Goal: Book appointment/travel/reservation

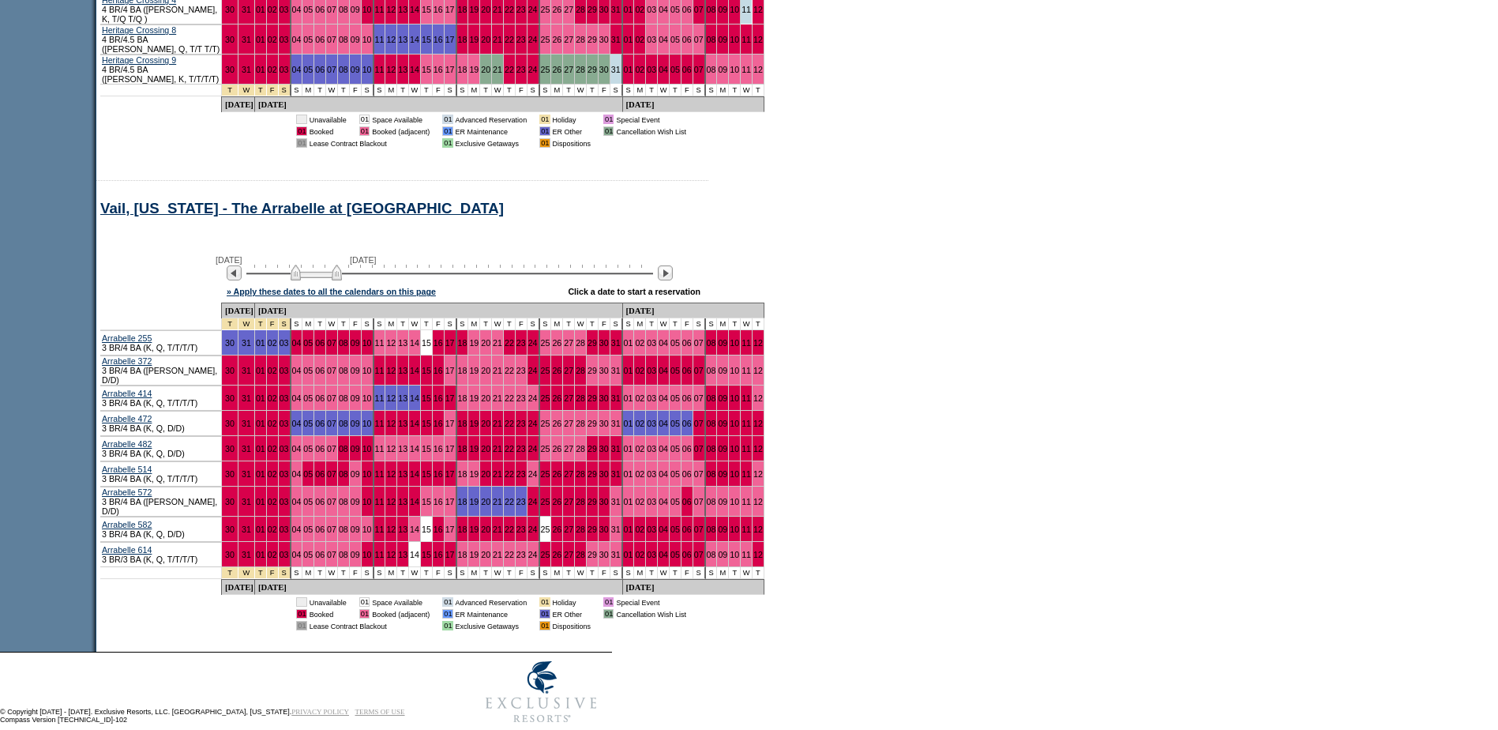
scroll to position [1206, 0]
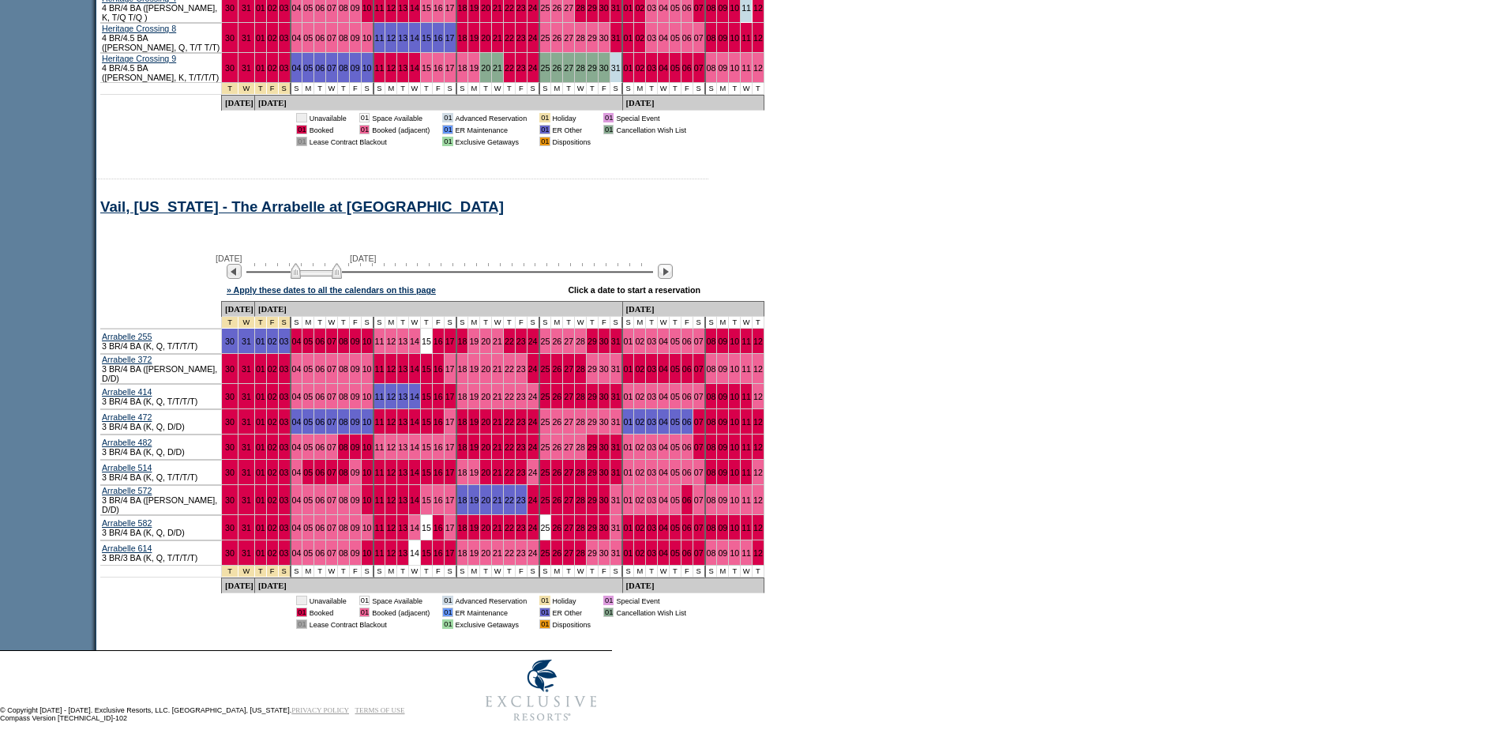
click at [330, 263] on img at bounding box center [316, 271] width 51 height 16
click at [327, 263] on img at bounding box center [312, 271] width 51 height 16
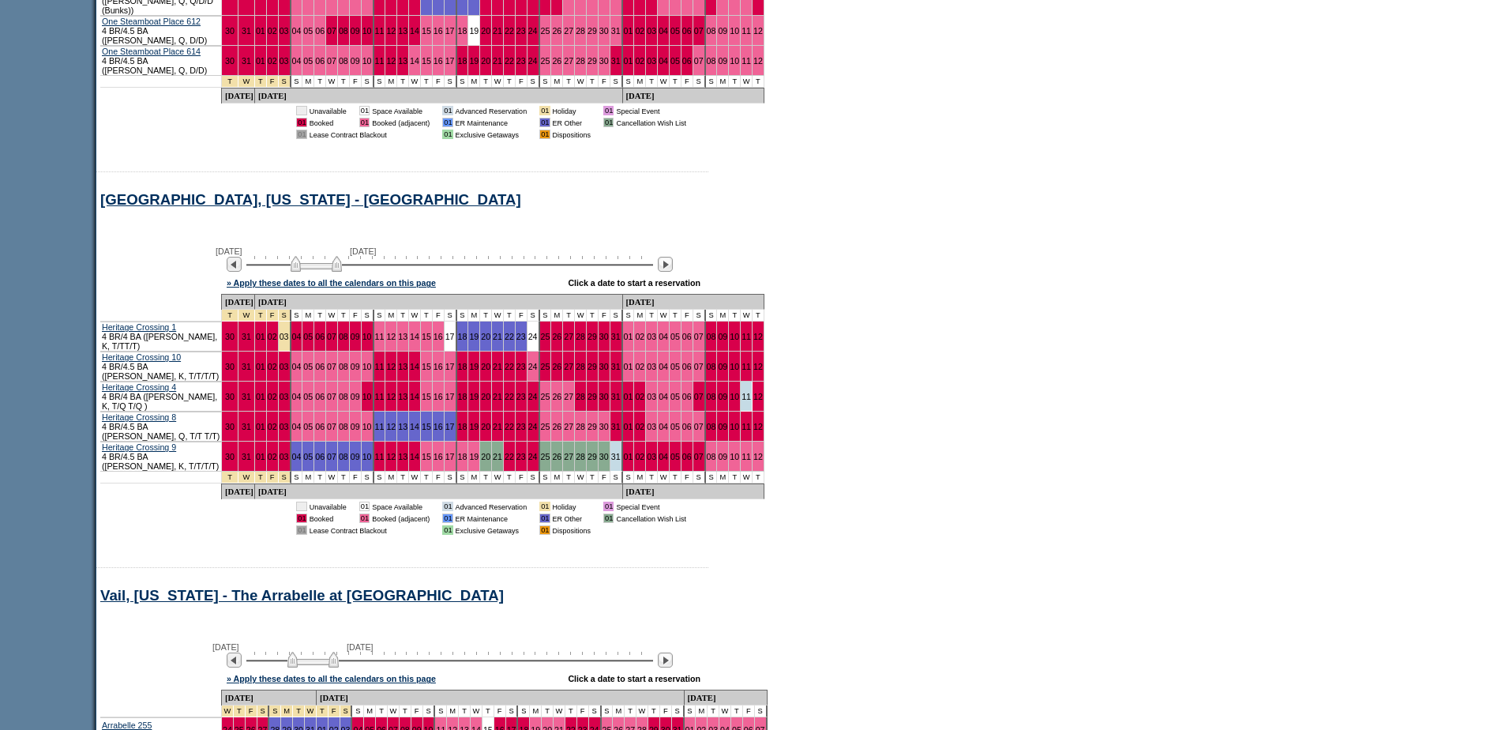
scroll to position [812, 0]
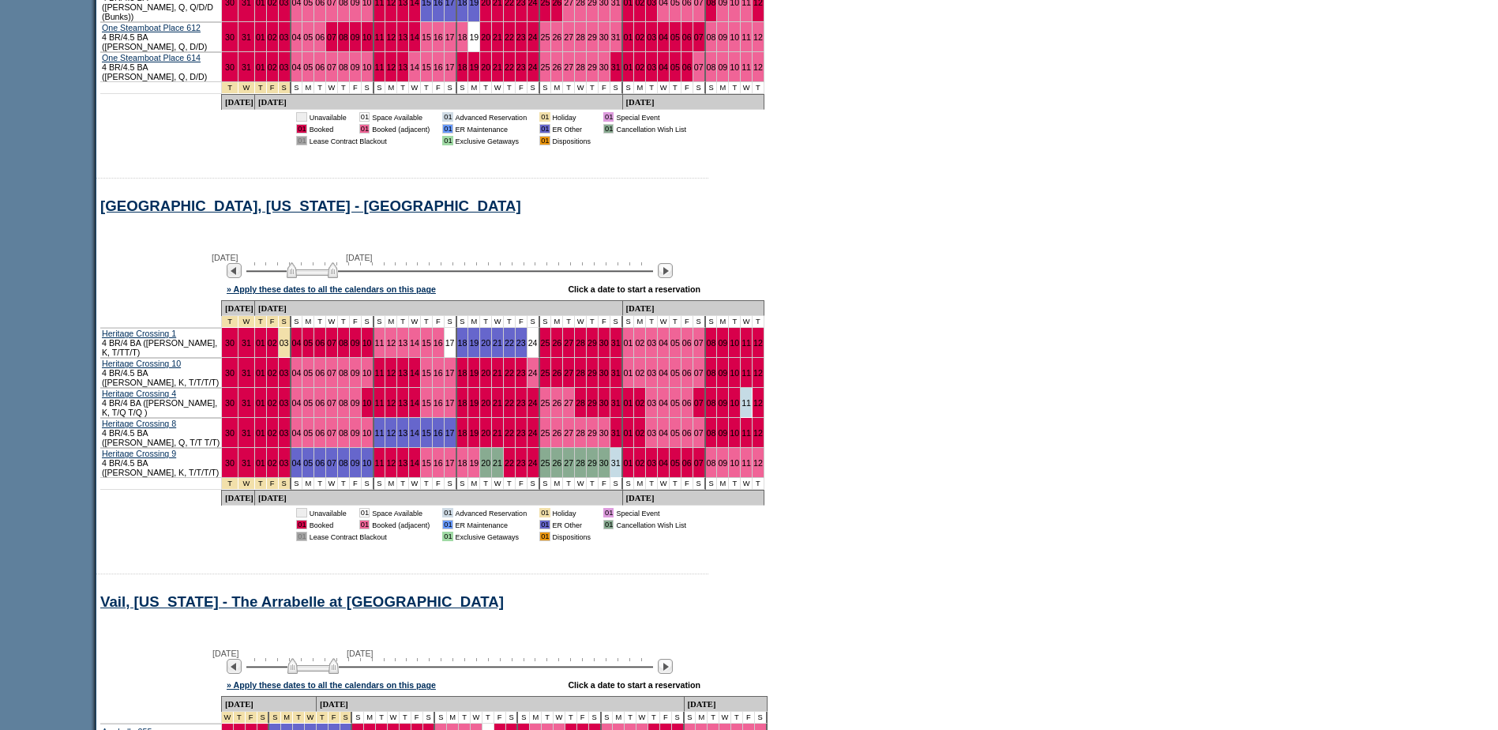
click at [315, 262] on img at bounding box center [312, 270] width 51 height 16
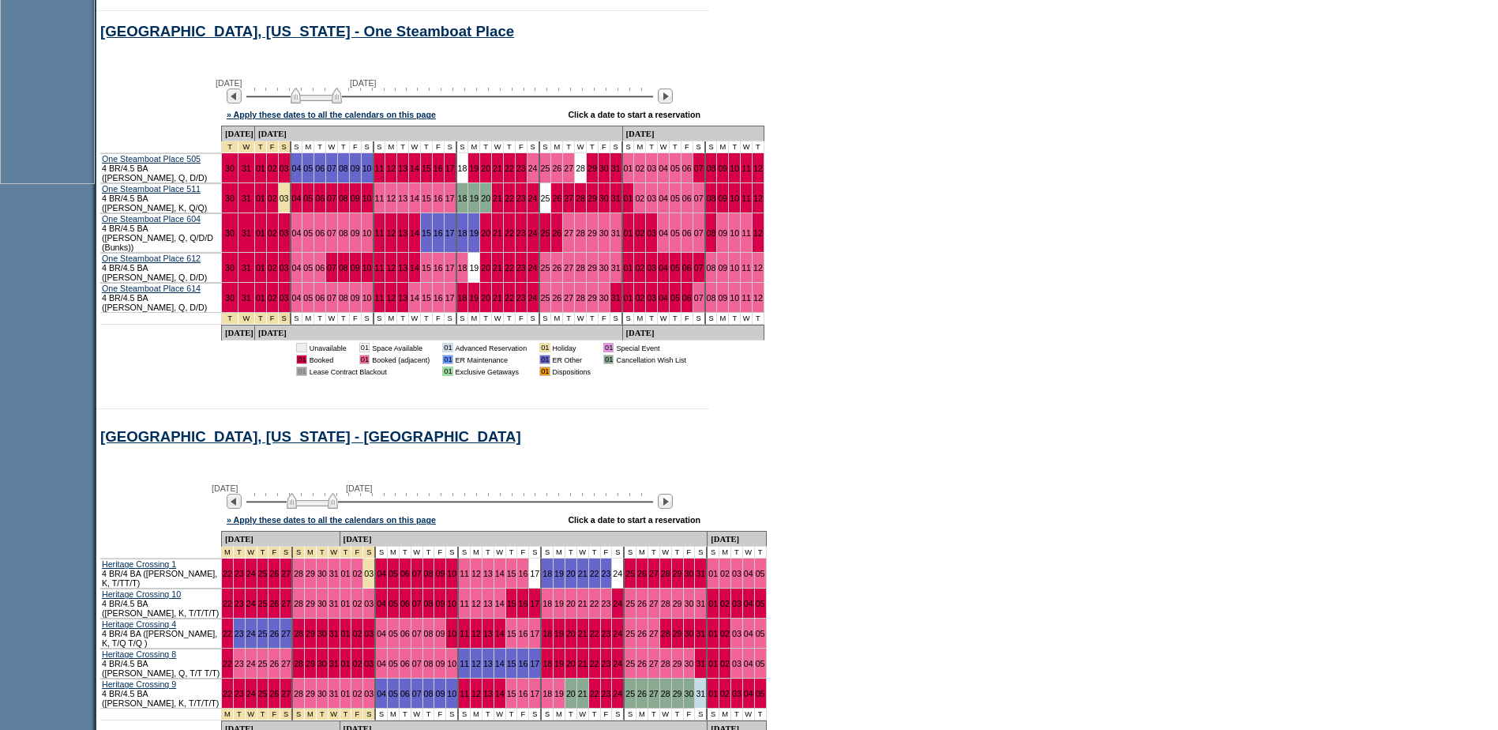
scroll to position [575, 0]
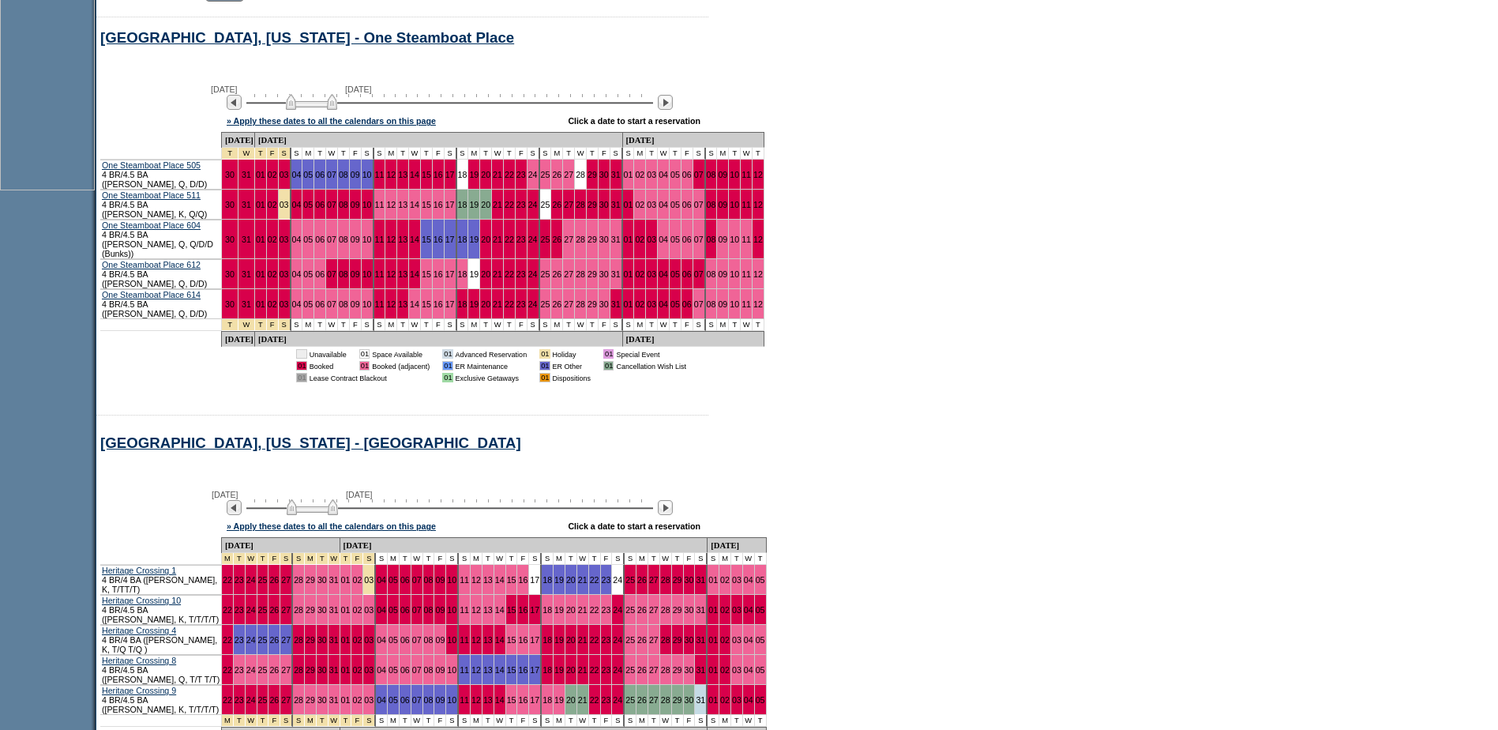
click at [333, 110] on img at bounding box center [311, 102] width 51 height 16
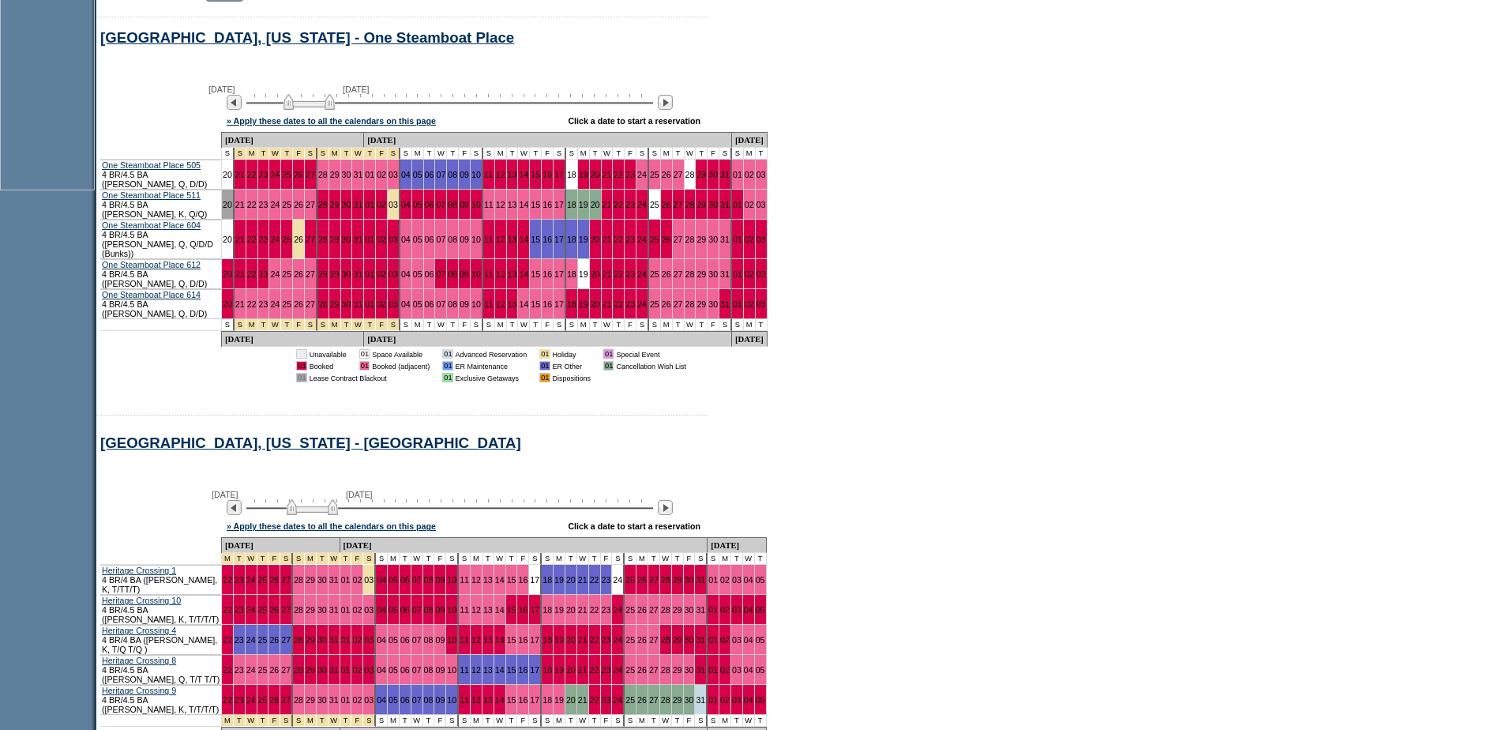
click at [334, 110] on img at bounding box center [308, 102] width 51 height 16
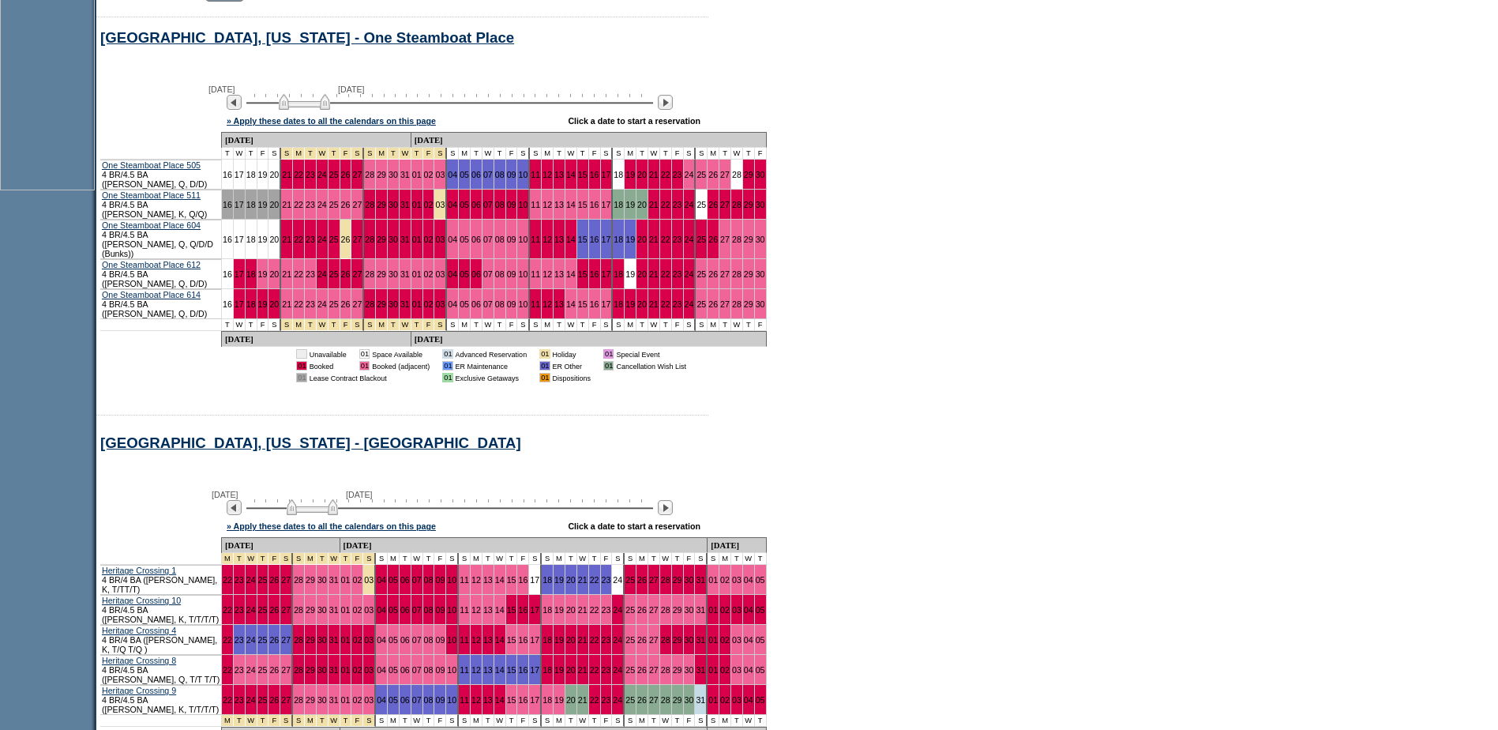
click at [330, 110] on img at bounding box center [304, 102] width 51 height 16
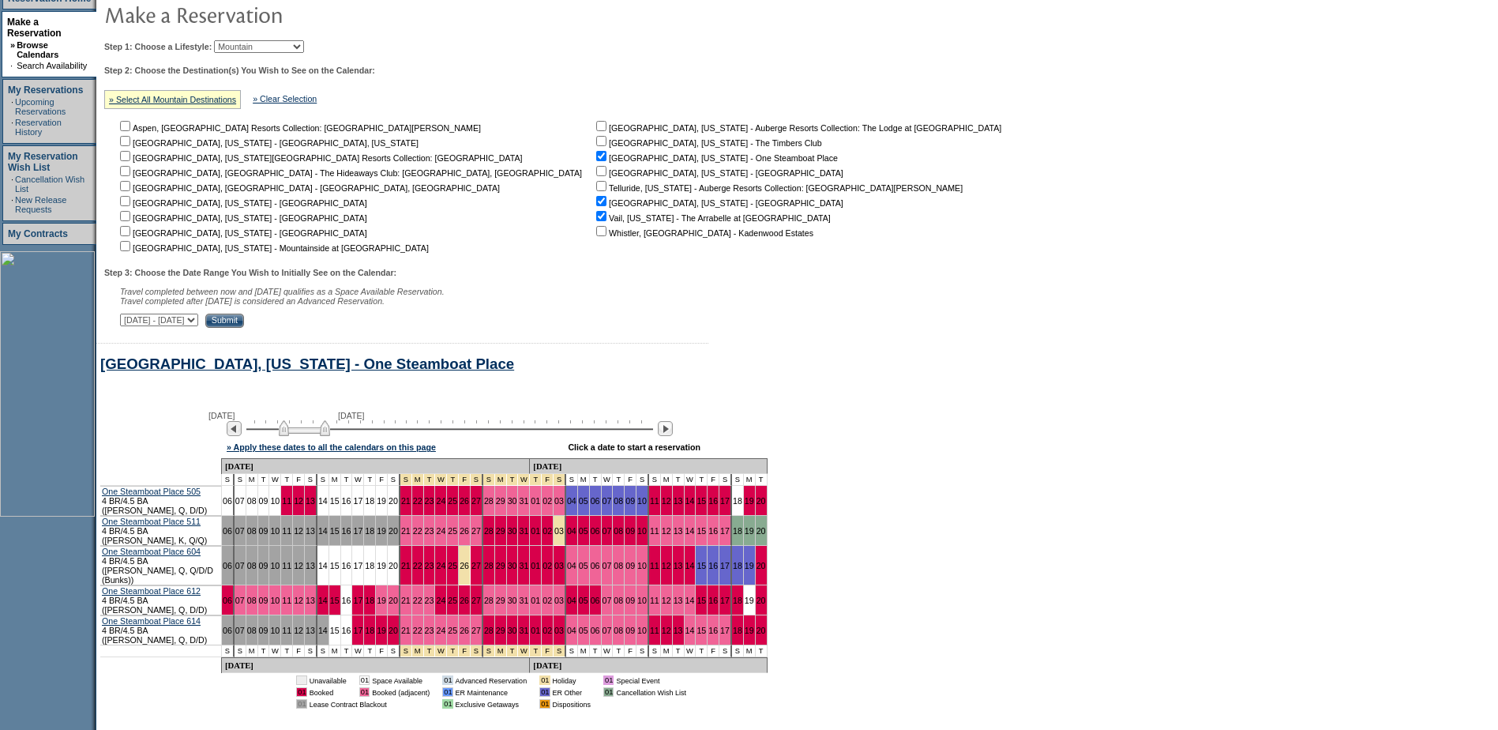
scroll to position [180, 0]
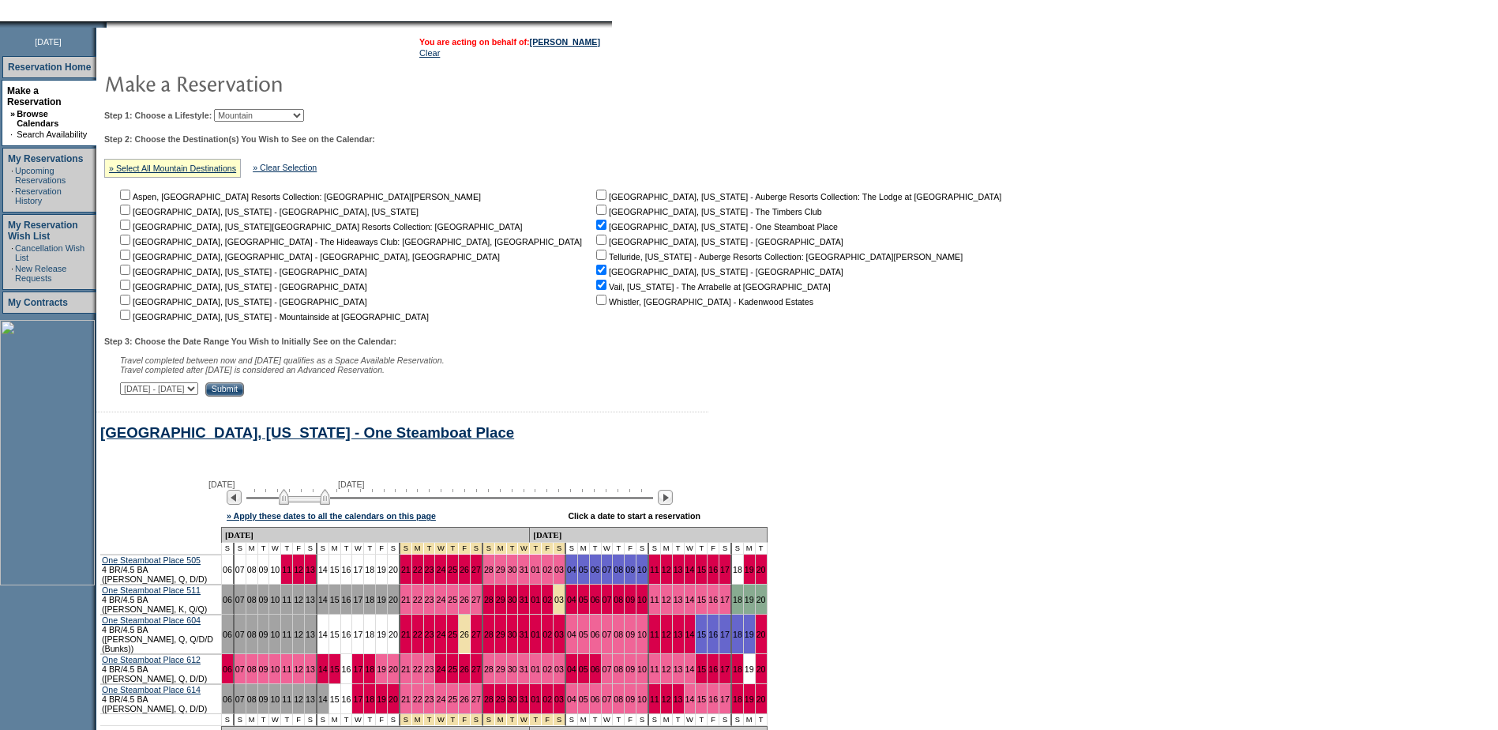
click at [130, 272] on input "checkbox" at bounding box center [125, 269] width 10 height 10
checkbox input "true"
click at [130, 287] on input "checkbox" at bounding box center [125, 284] width 10 height 10
checkbox input "true"
click at [244, 396] on input "Submit" at bounding box center [224, 389] width 39 height 14
